Goal: Information Seeking & Learning: Learn about a topic

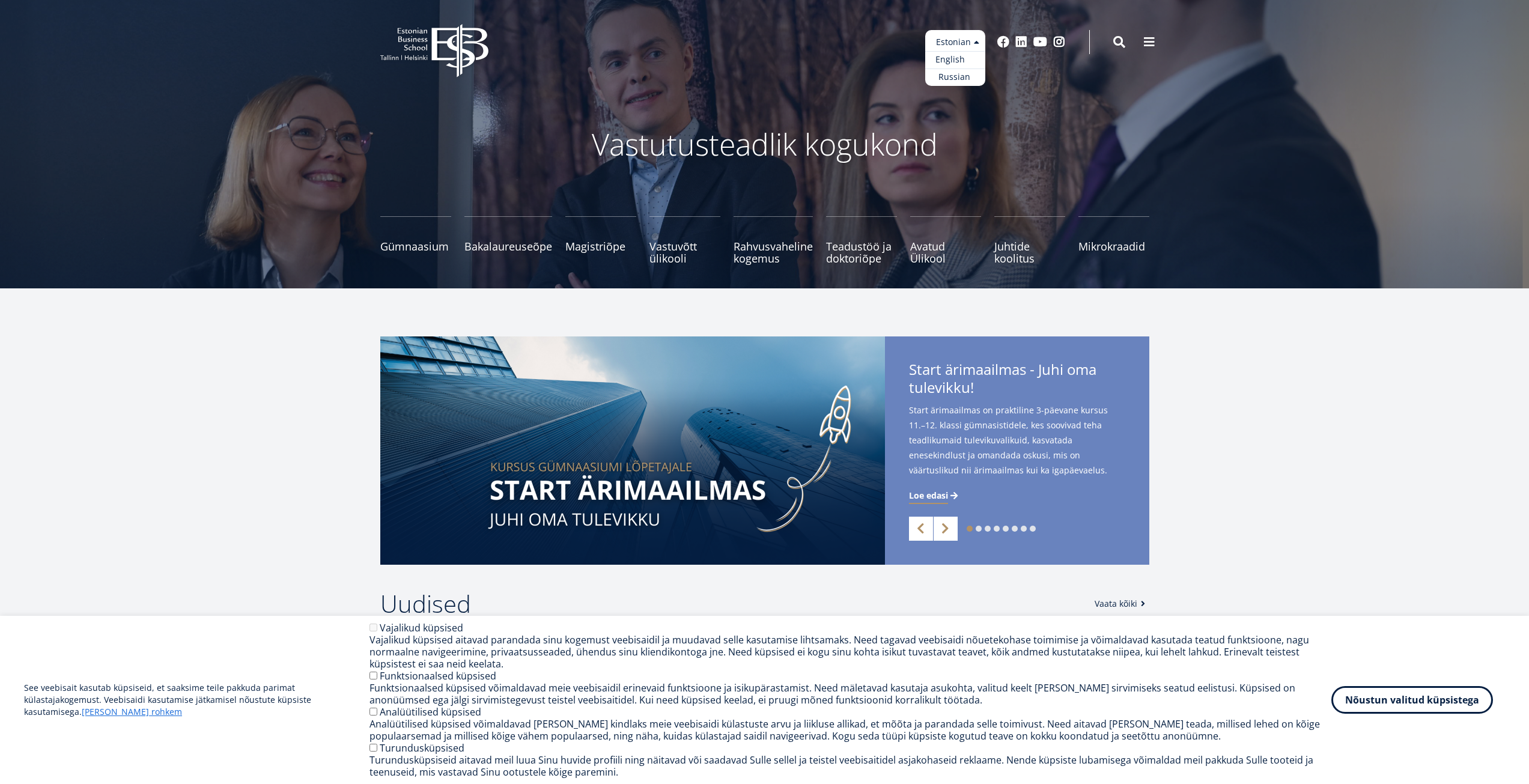
click at [970, 62] on link "English" at bounding box center [955, 60] width 60 height 17
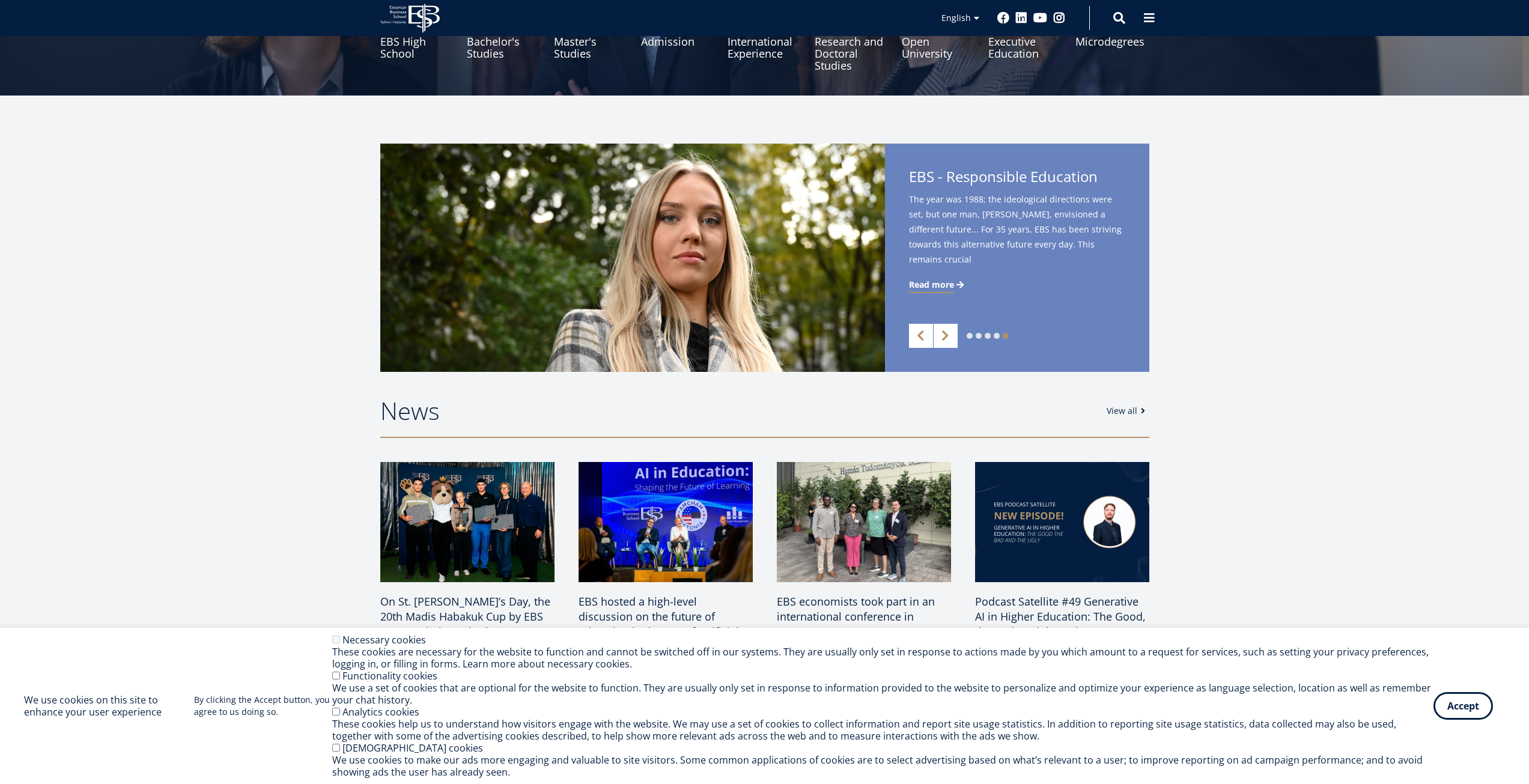
scroll to position [192, 0]
click at [941, 337] on link "Next" at bounding box center [946, 336] width 24 height 24
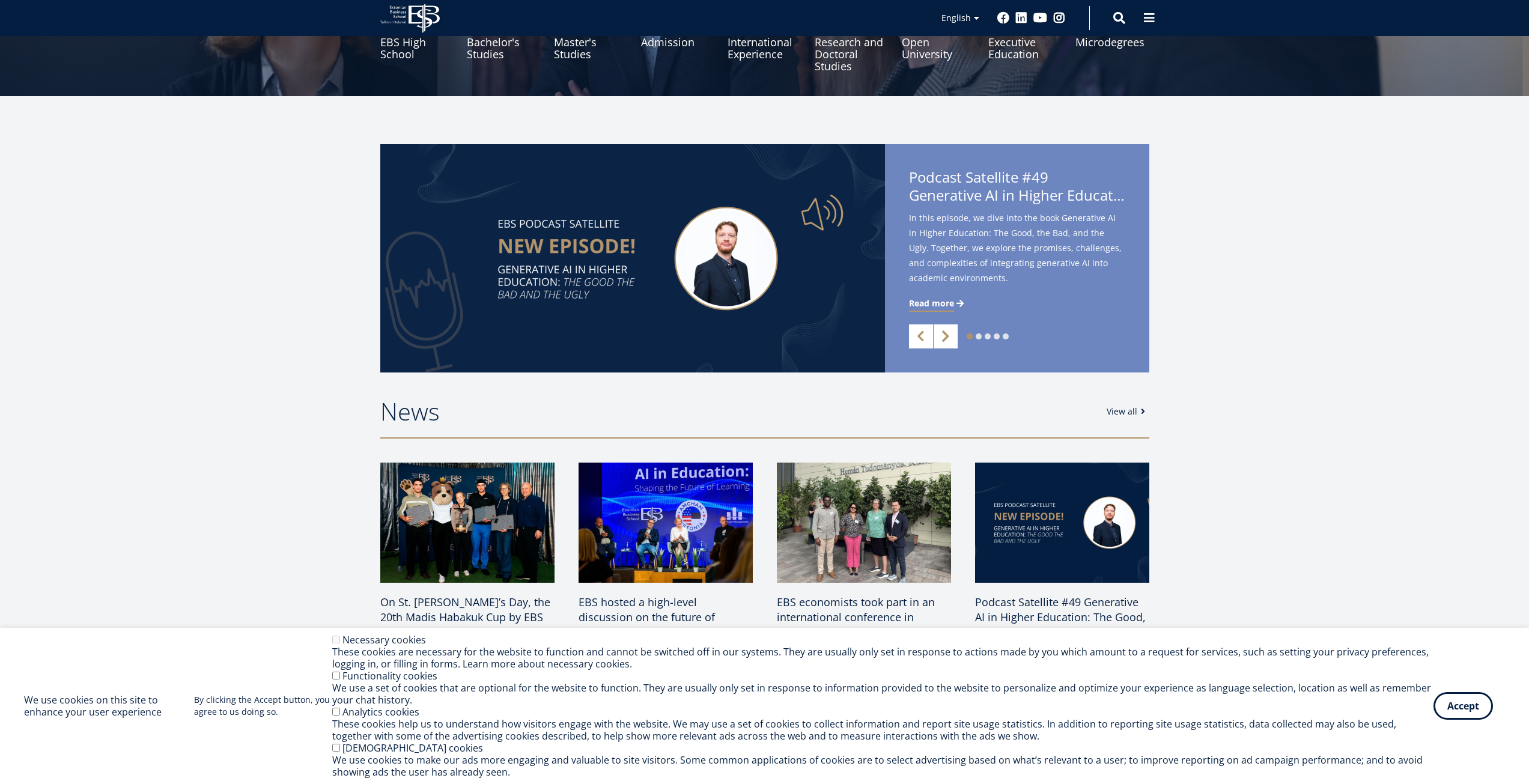
click at [946, 336] on link "Next" at bounding box center [946, 336] width 24 height 24
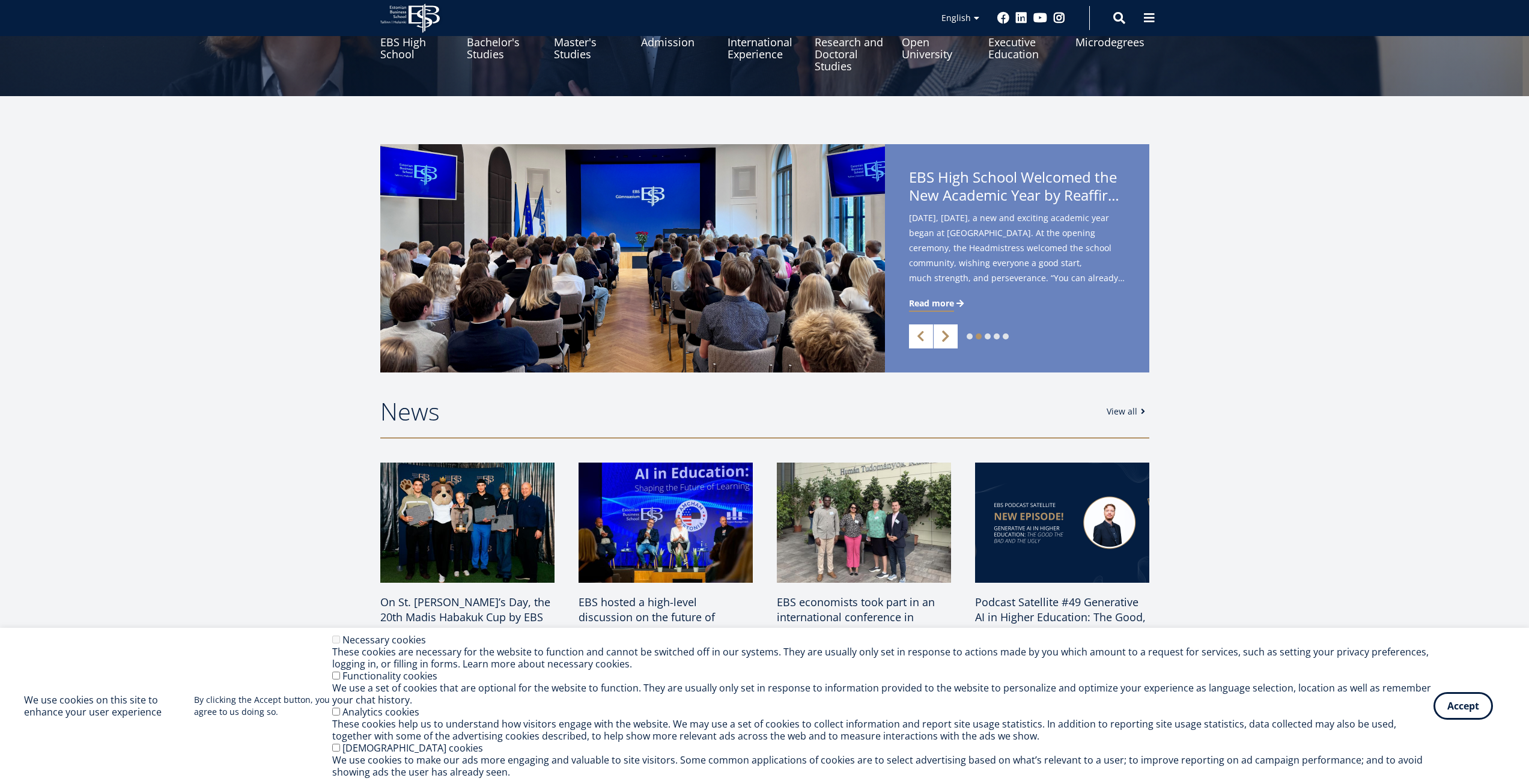
click at [946, 336] on link "Next" at bounding box center [946, 336] width 24 height 24
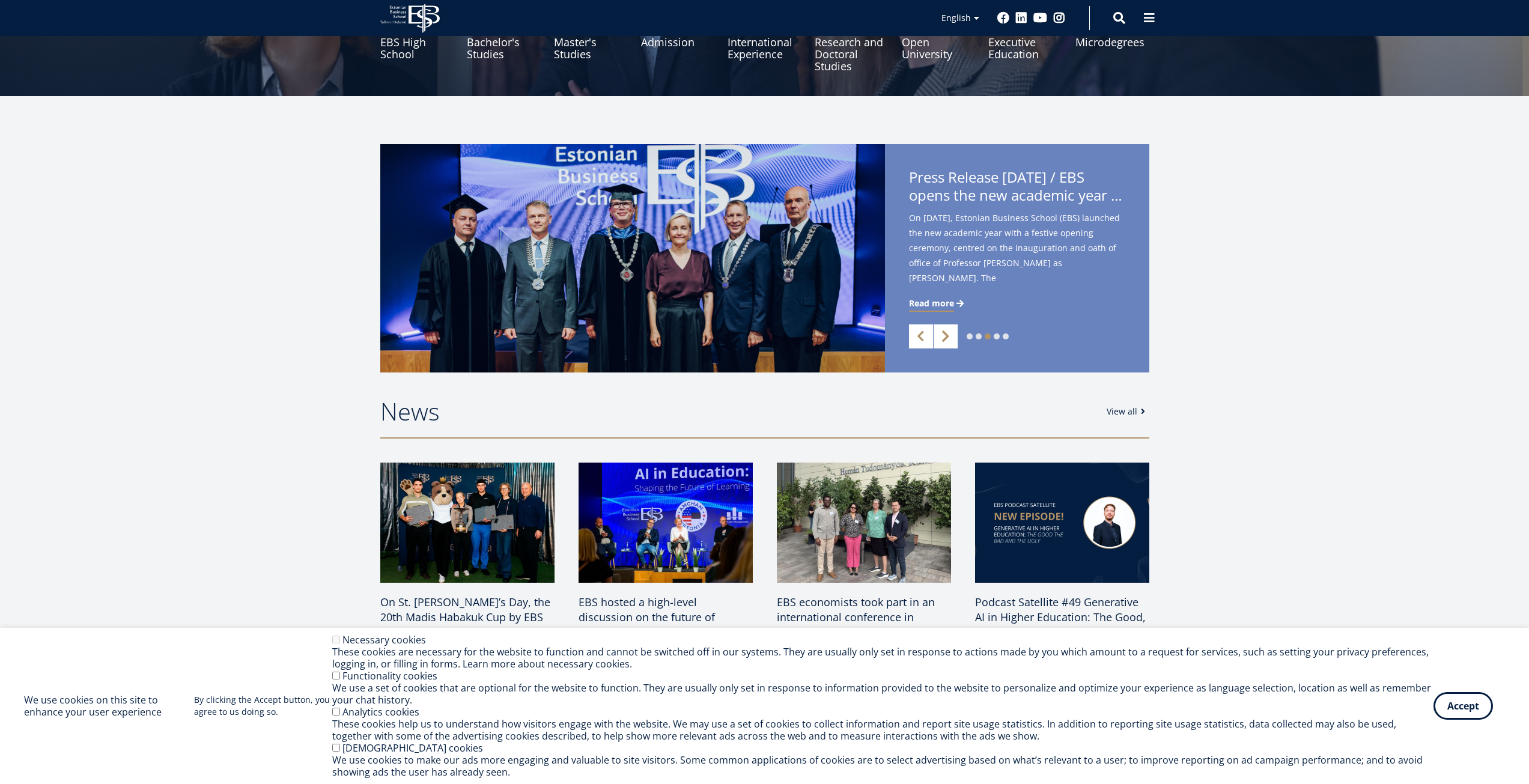
click at [946, 336] on link "Next" at bounding box center [946, 336] width 24 height 24
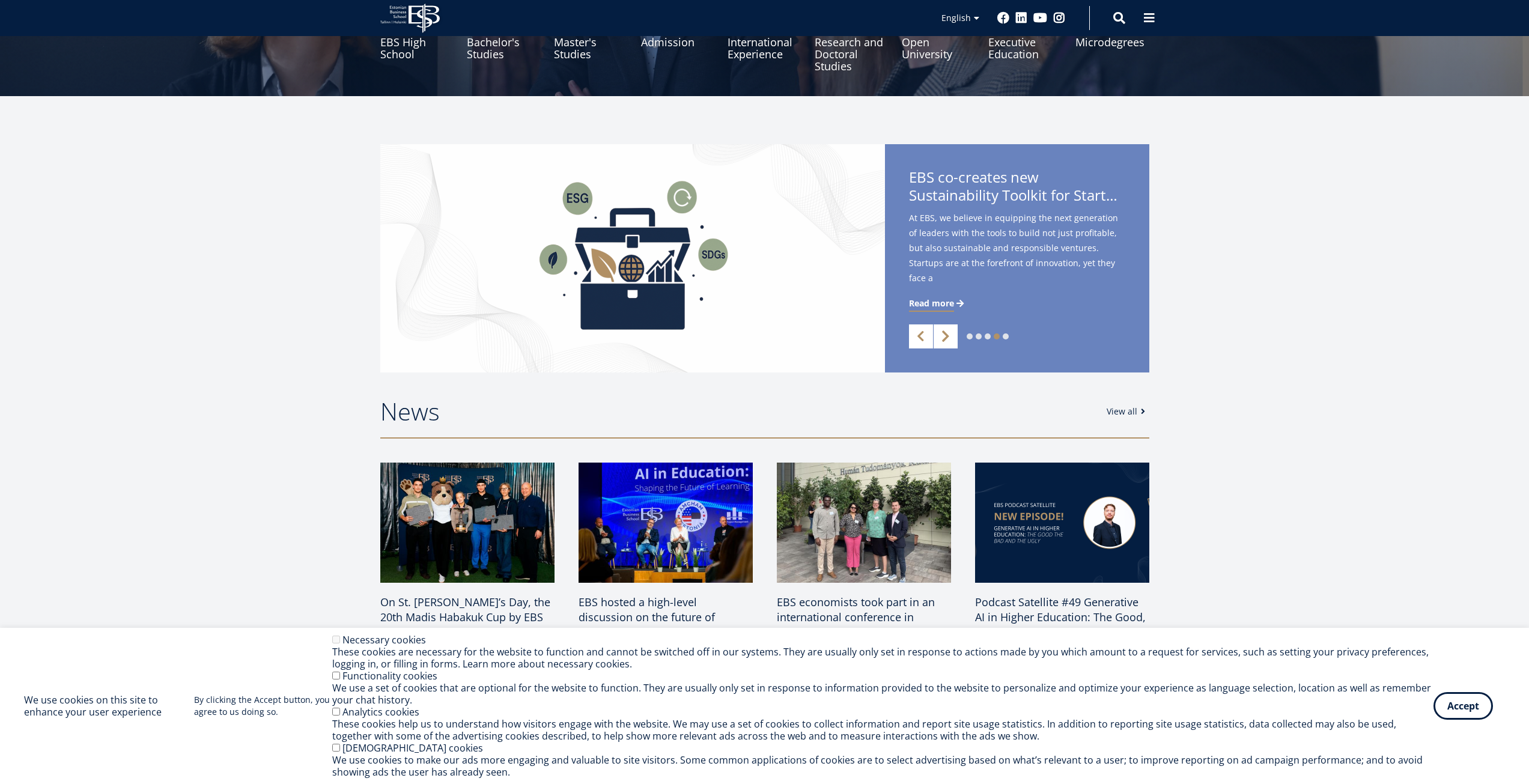
click at [946, 336] on link "Next" at bounding box center [946, 336] width 24 height 24
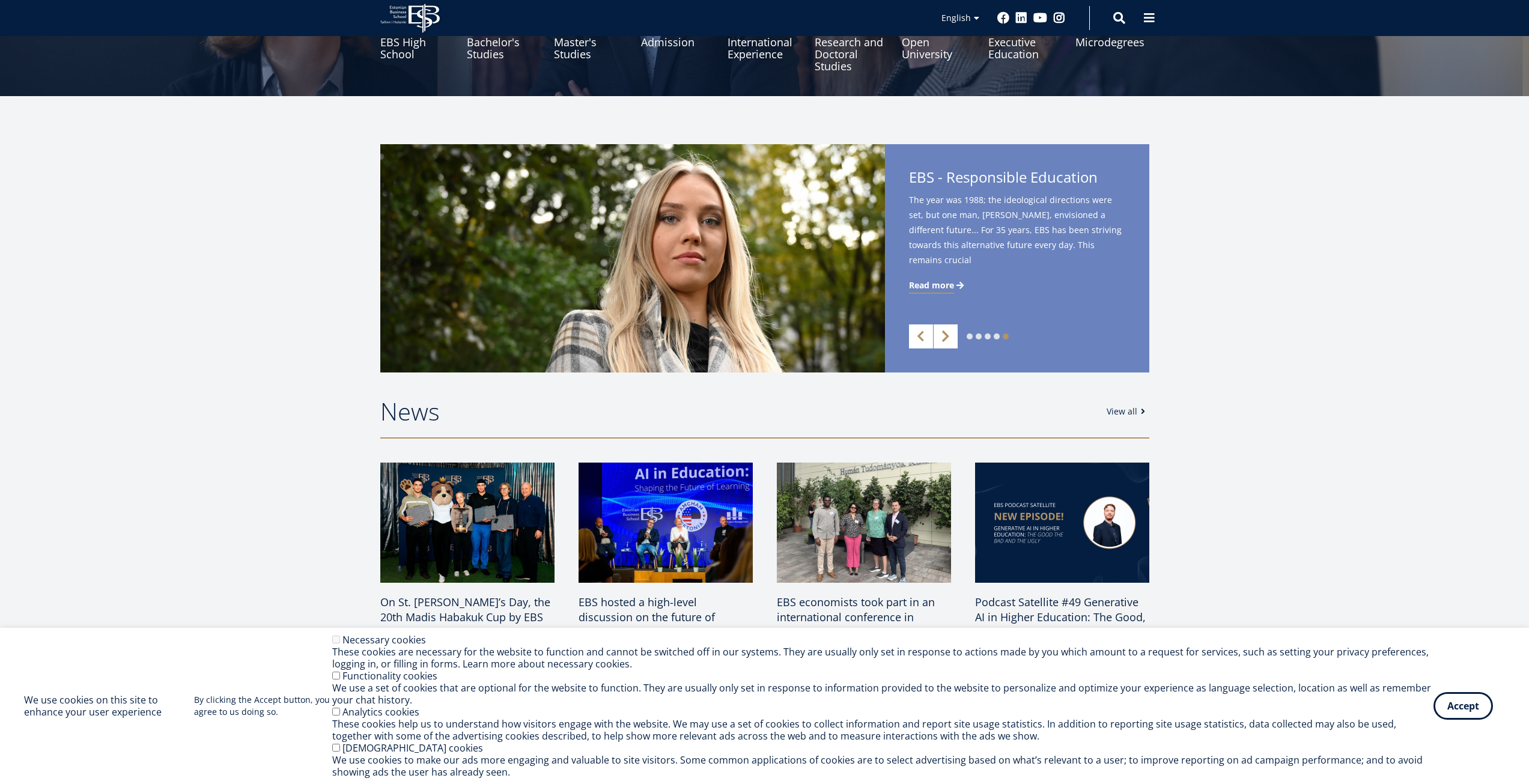
click at [946, 336] on link "Next" at bounding box center [946, 336] width 24 height 24
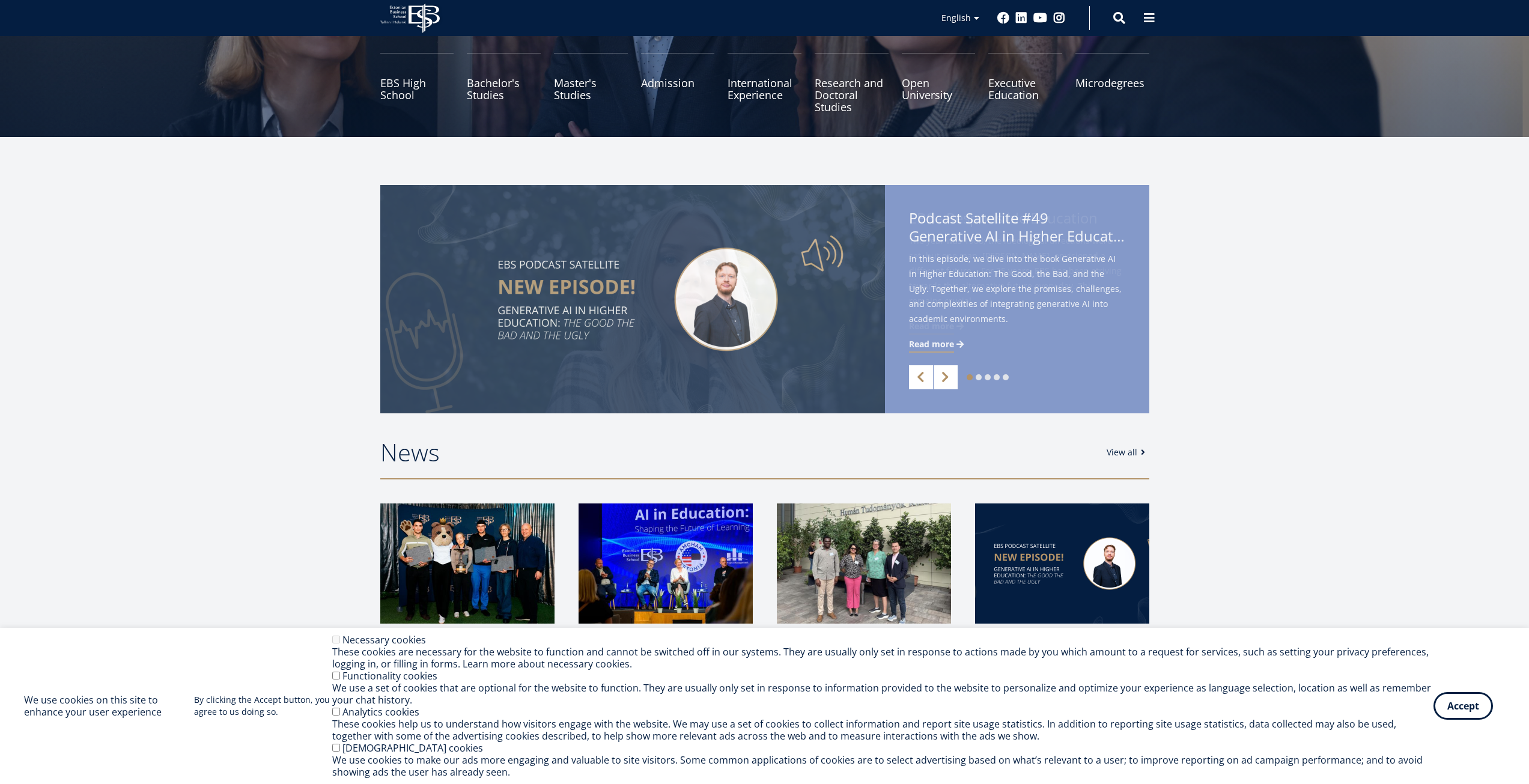
scroll to position [0, 0]
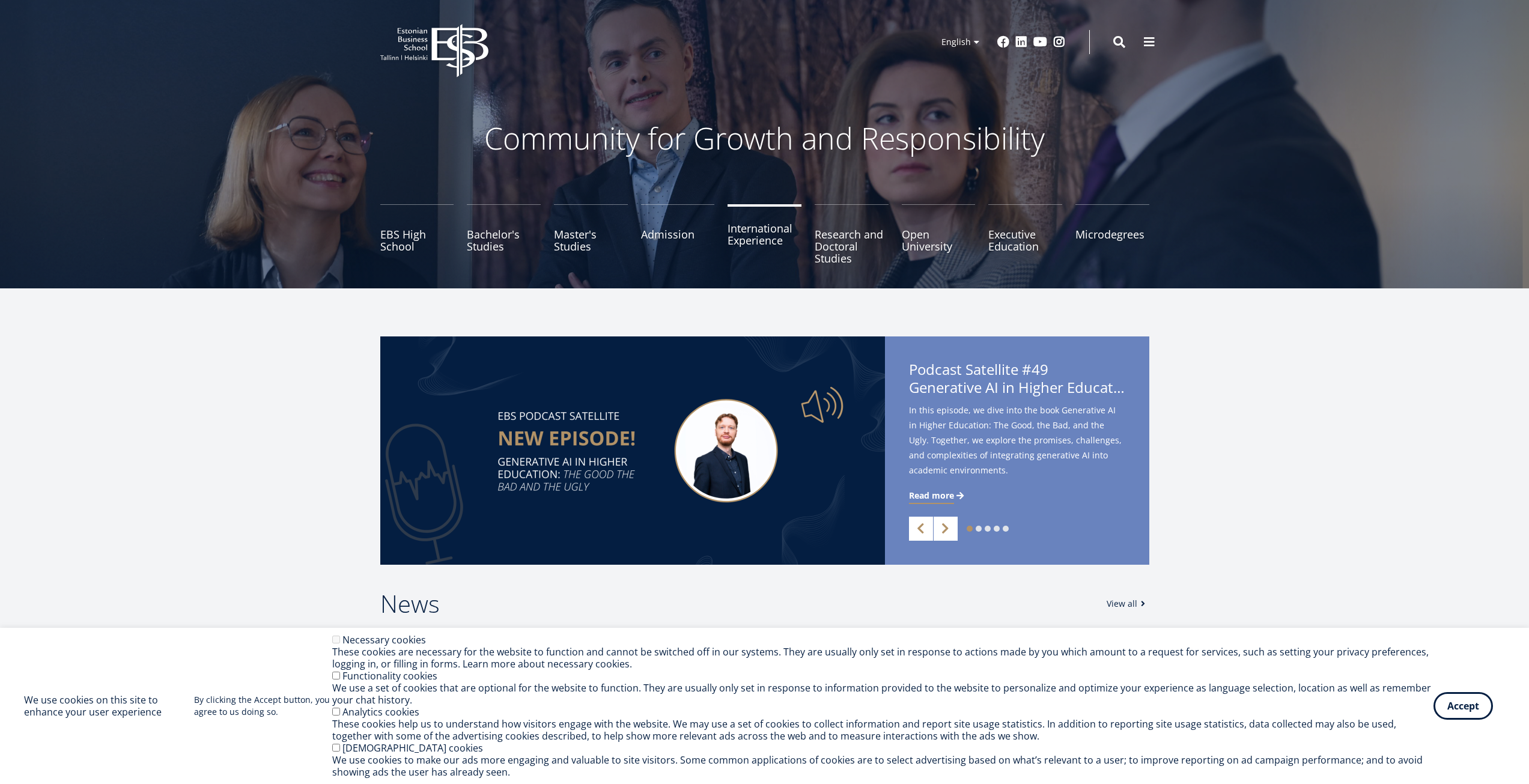
click at [763, 223] on link "International Experience" at bounding box center [764, 234] width 74 height 60
click at [660, 249] on link "Admission" at bounding box center [678, 234] width 74 height 60
click at [617, 251] on link "Master's Studies" at bounding box center [591, 234] width 74 height 60
click at [499, 237] on link "Bachelor's Studies" at bounding box center [504, 234] width 74 height 60
click at [410, 237] on link "EBS High School" at bounding box center [417, 234] width 74 height 60
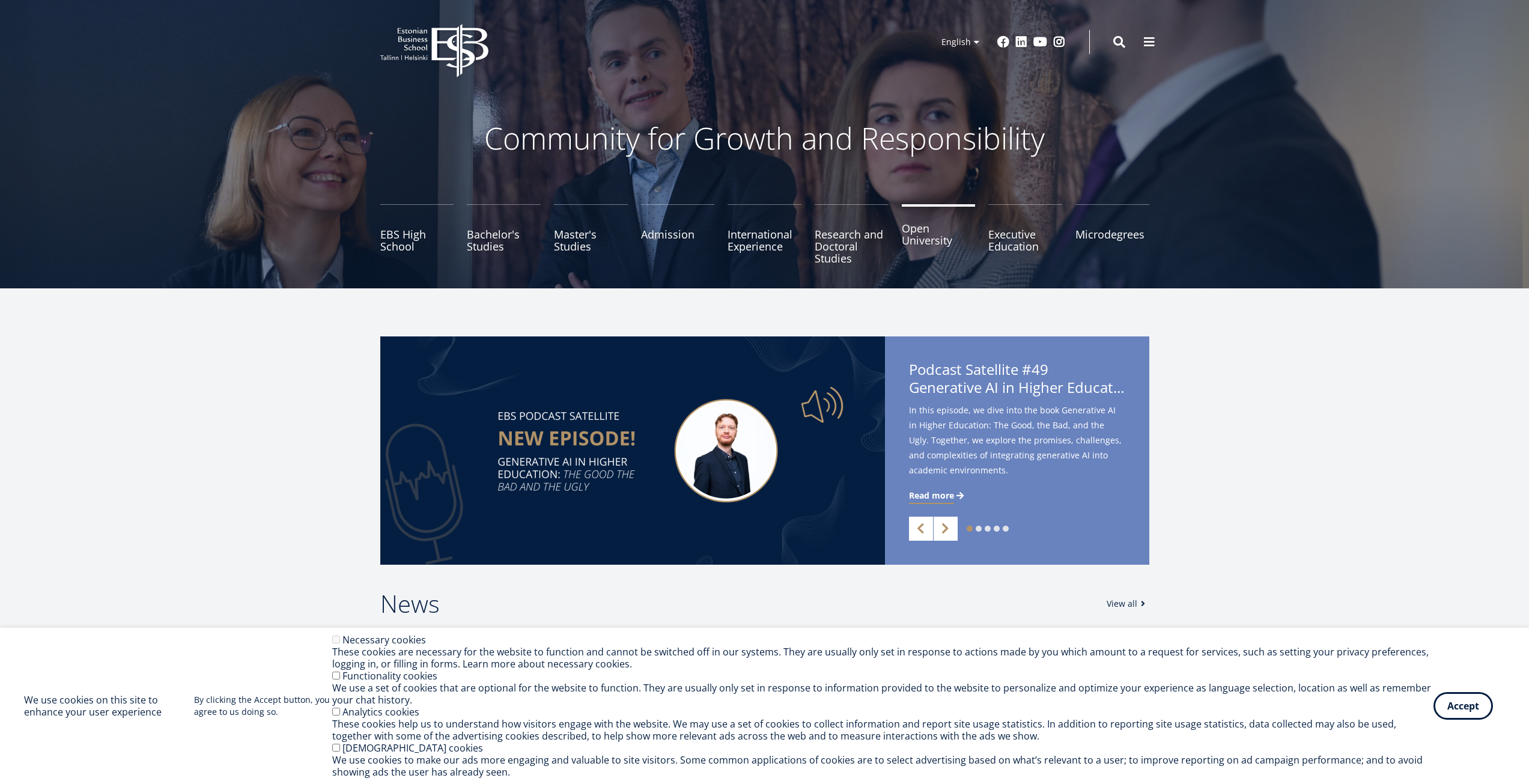
click at [928, 233] on link "Open University" at bounding box center [938, 234] width 74 height 60
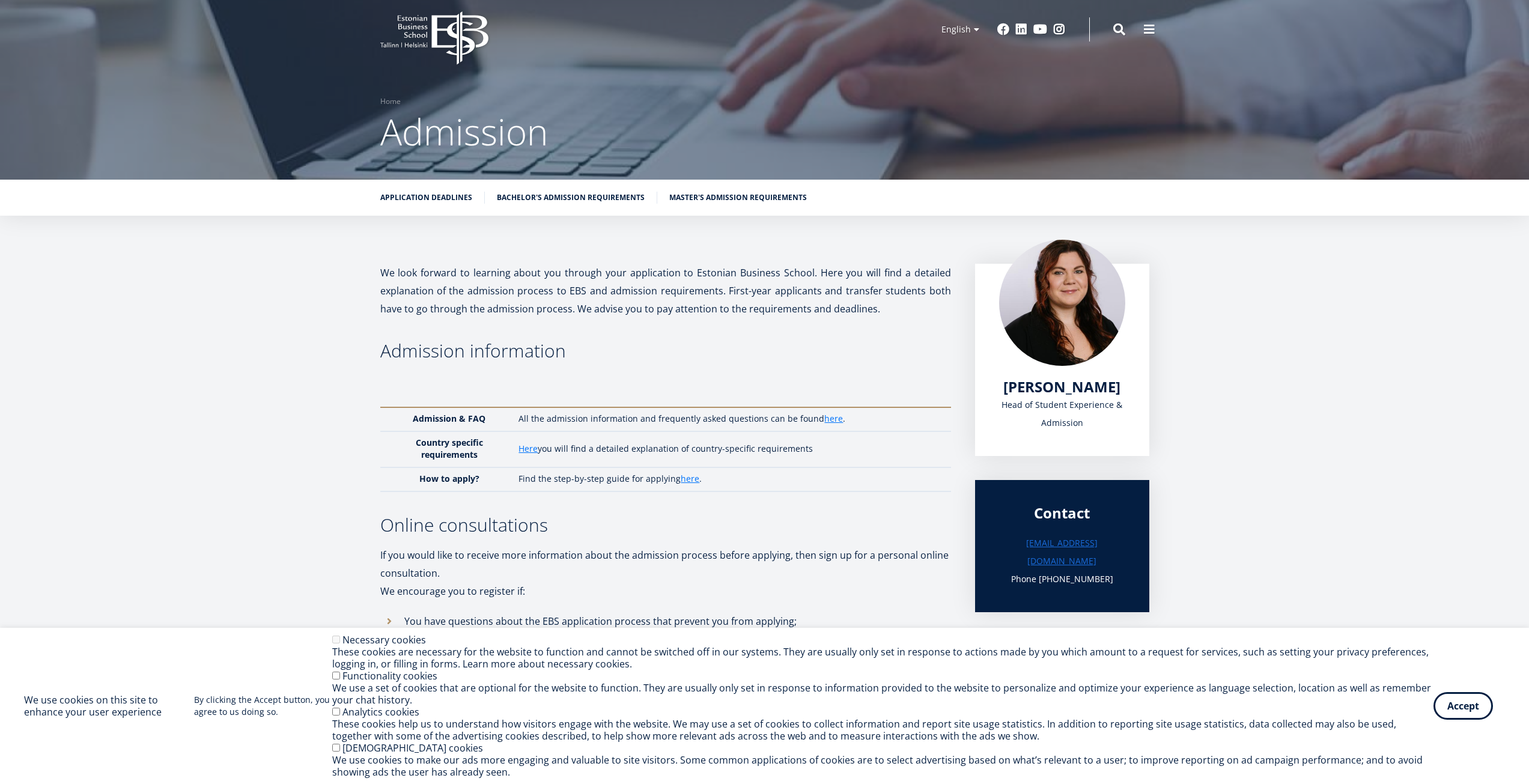
scroll to position [9, 0]
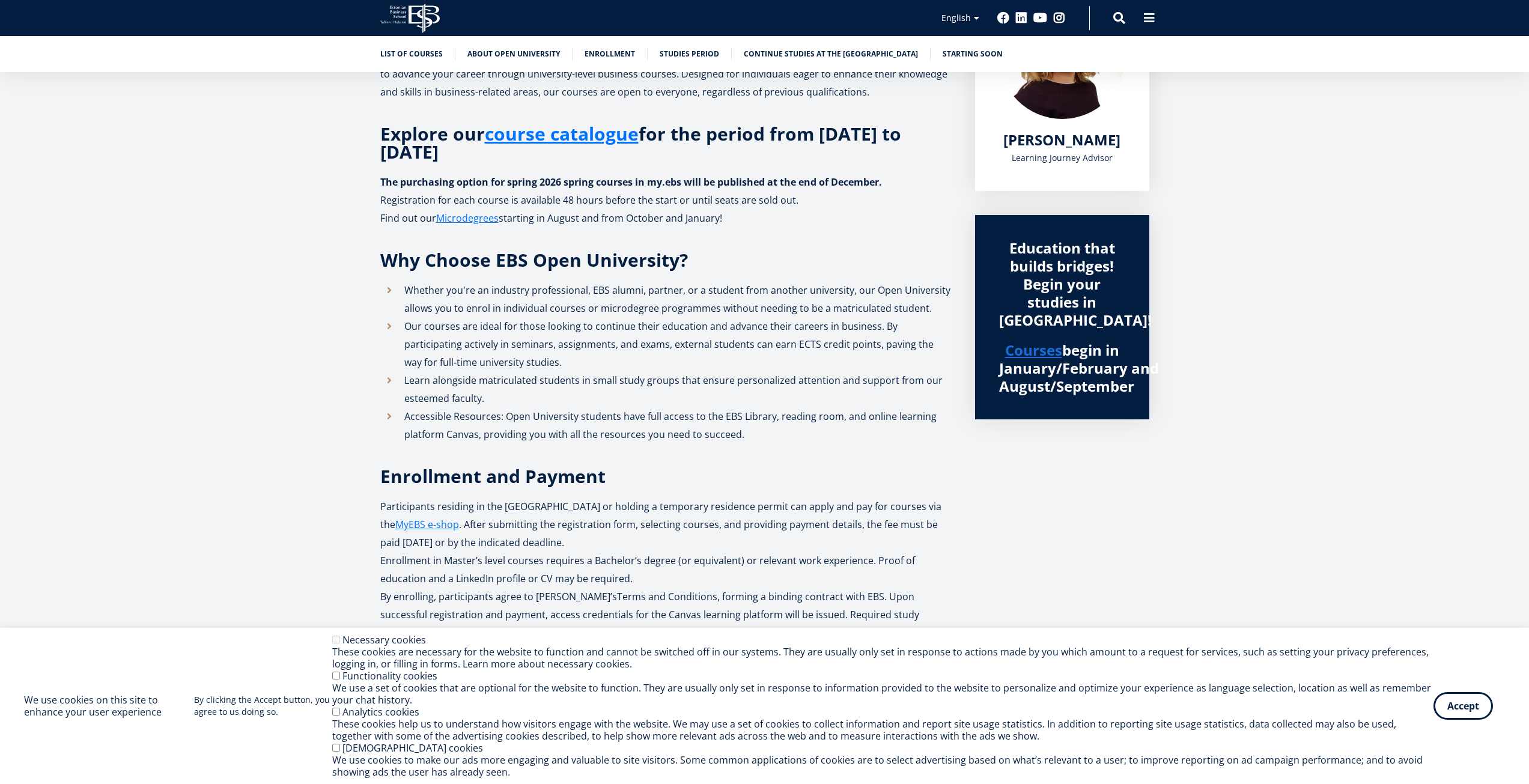
scroll to position [300, 0]
